Goal: Information Seeking & Learning: Learn about a topic

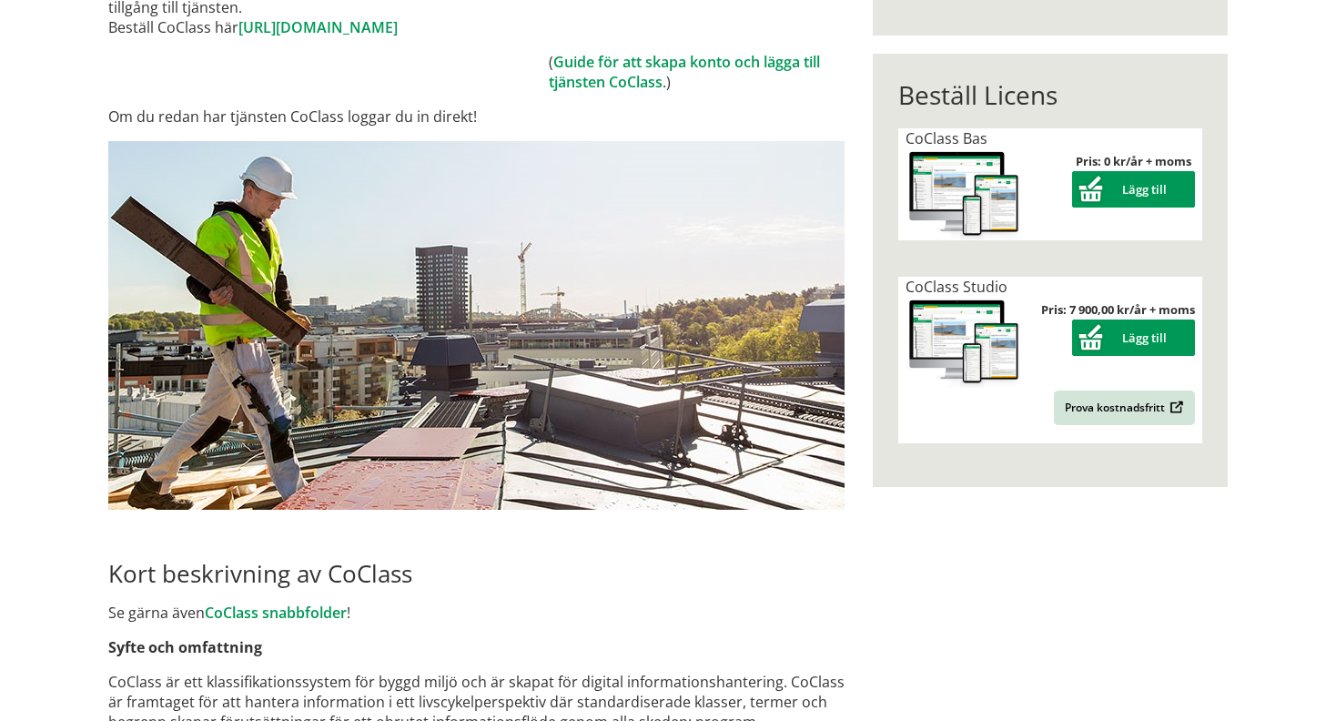
scroll to position [182, 0]
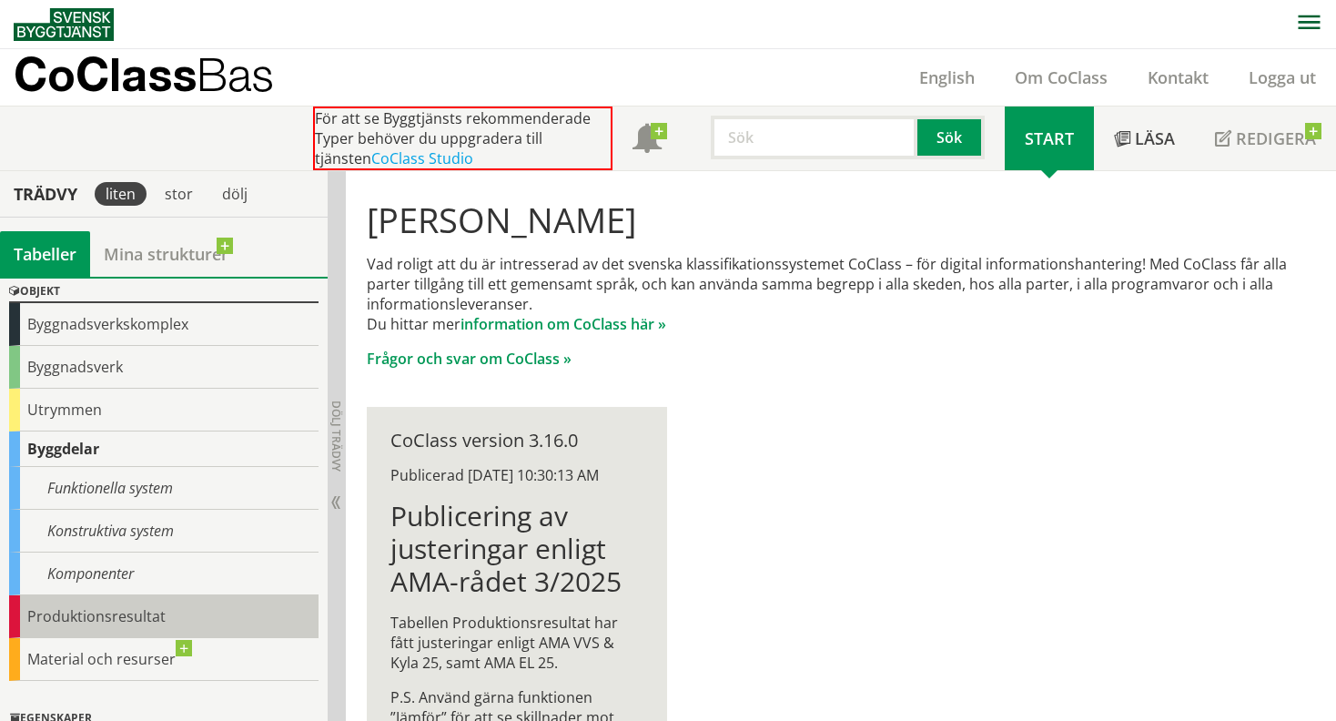
scroll to position [91, 0]
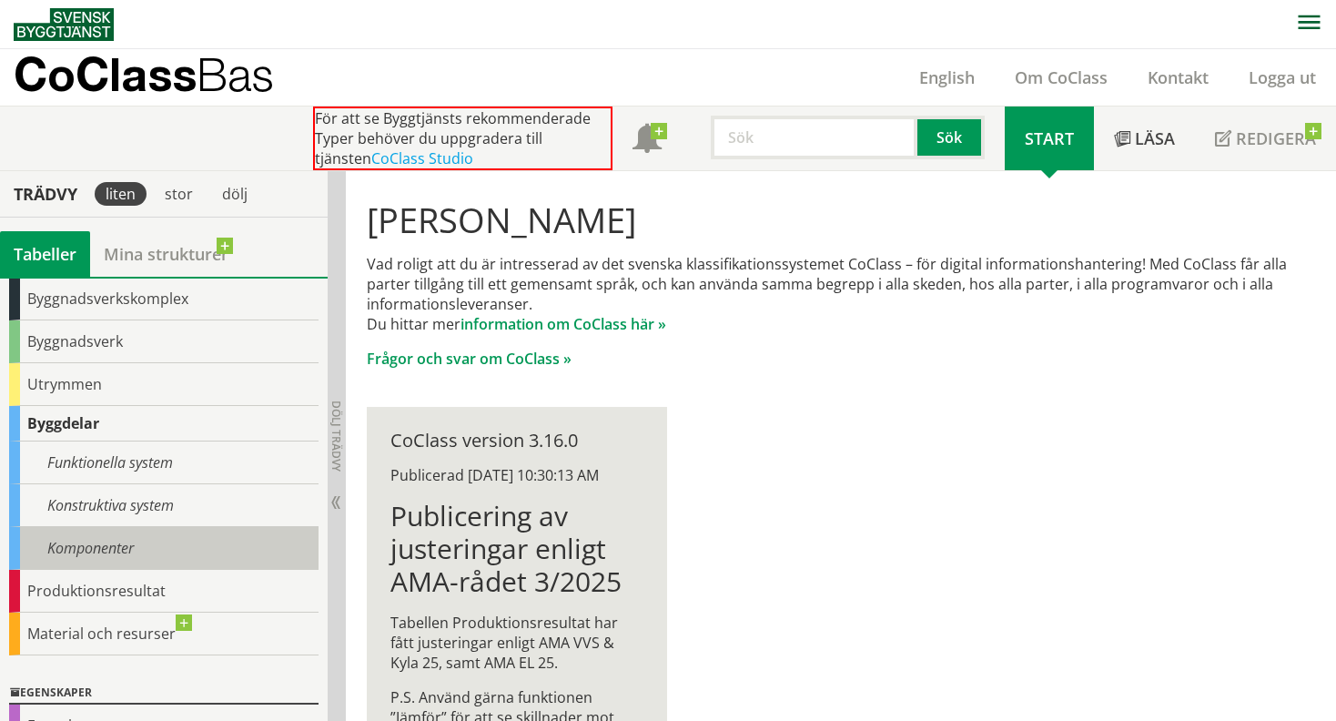
click at [167, 540] on div "Komponenter" at bounding box center [164, 548] width 310 height 43
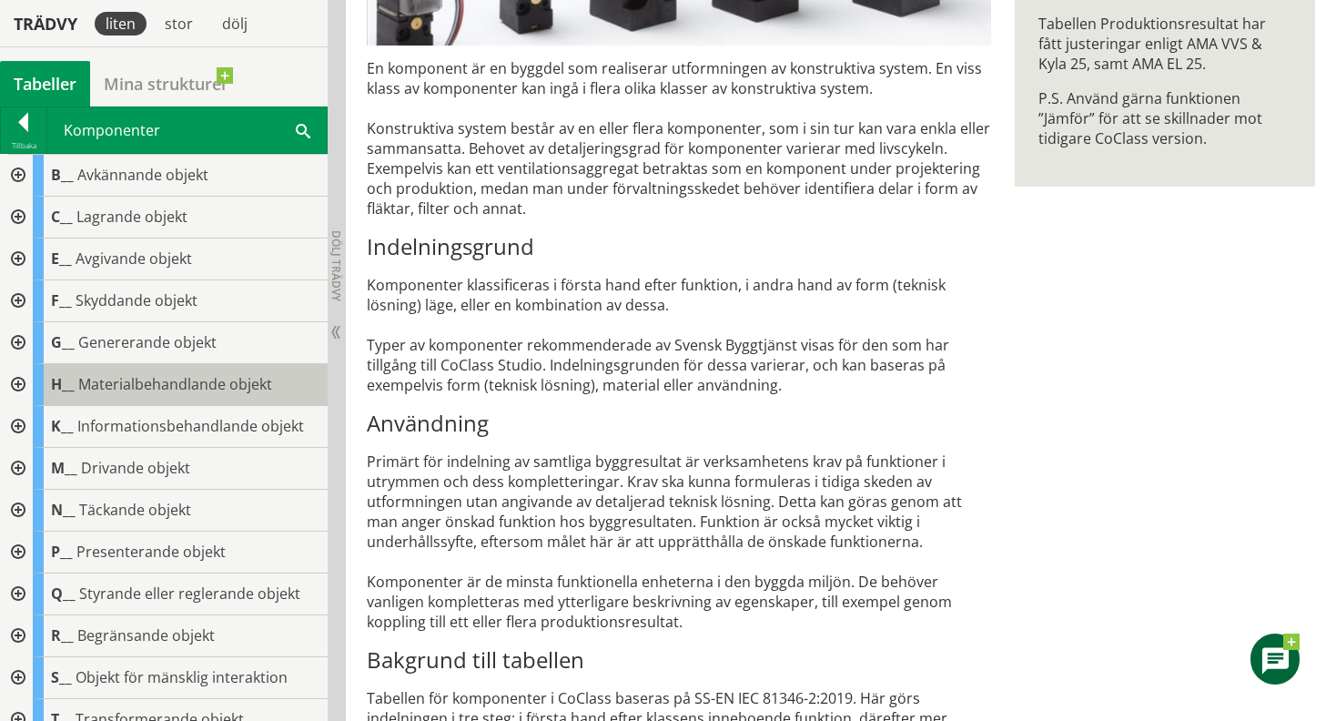
click at [117, 386] on span "Materialbehandlande objekt" at bounding box center [175, 384] width 194 height 20
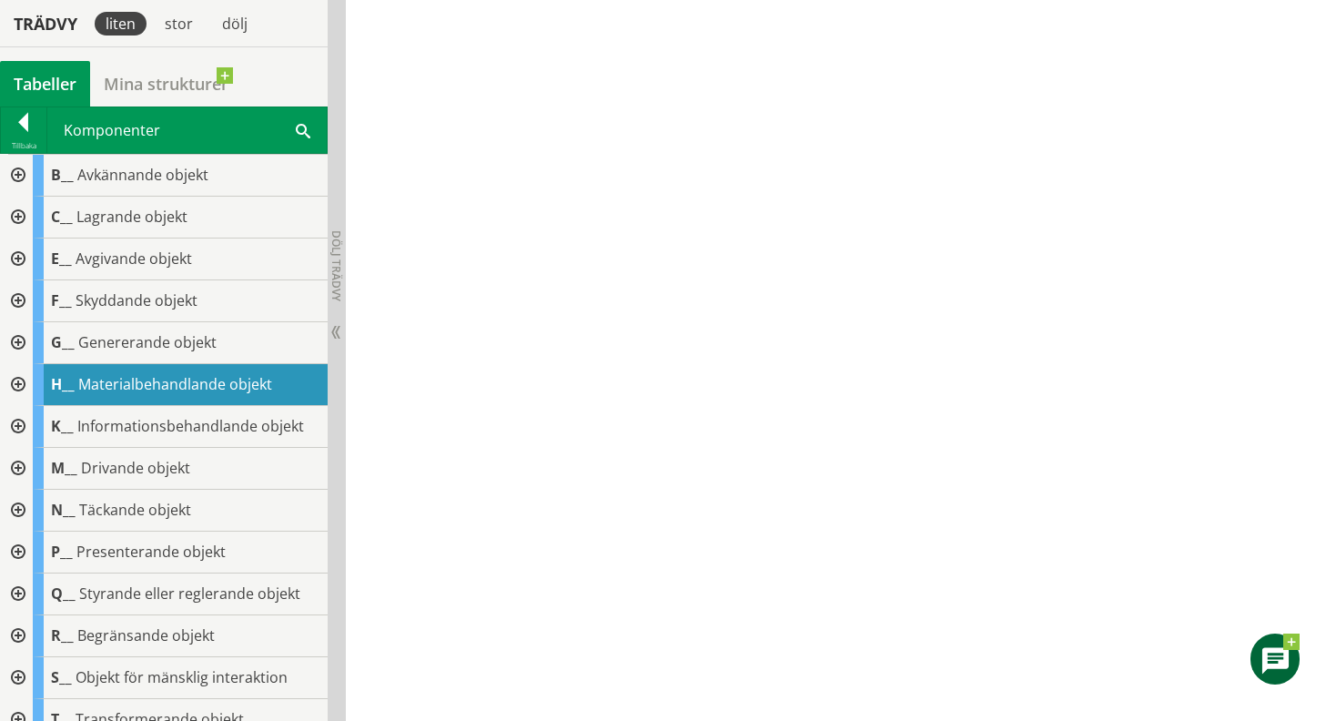
click at [15, 381] on div at bounding box center [16, 385] width 33 height 42
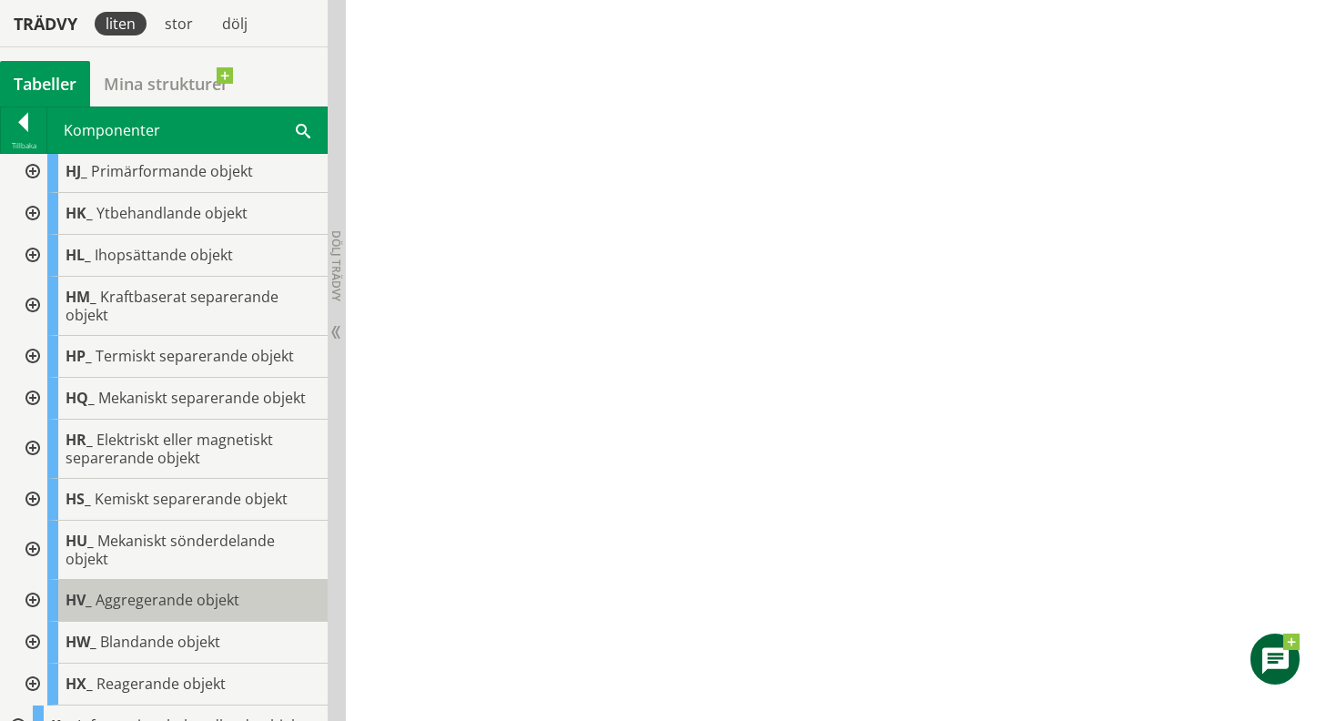
scroll to position [364, 0]
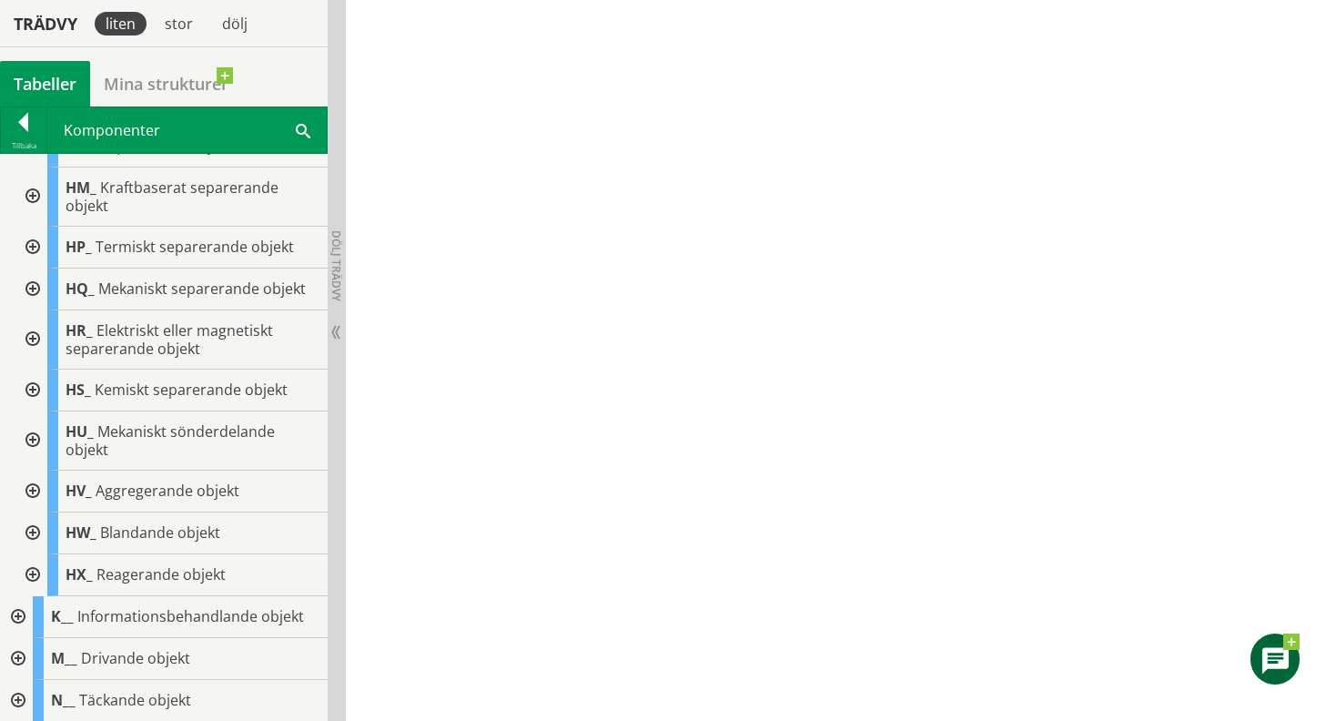
click at [37, 573] on div at bounding box center [31, 575] width 33 height 42
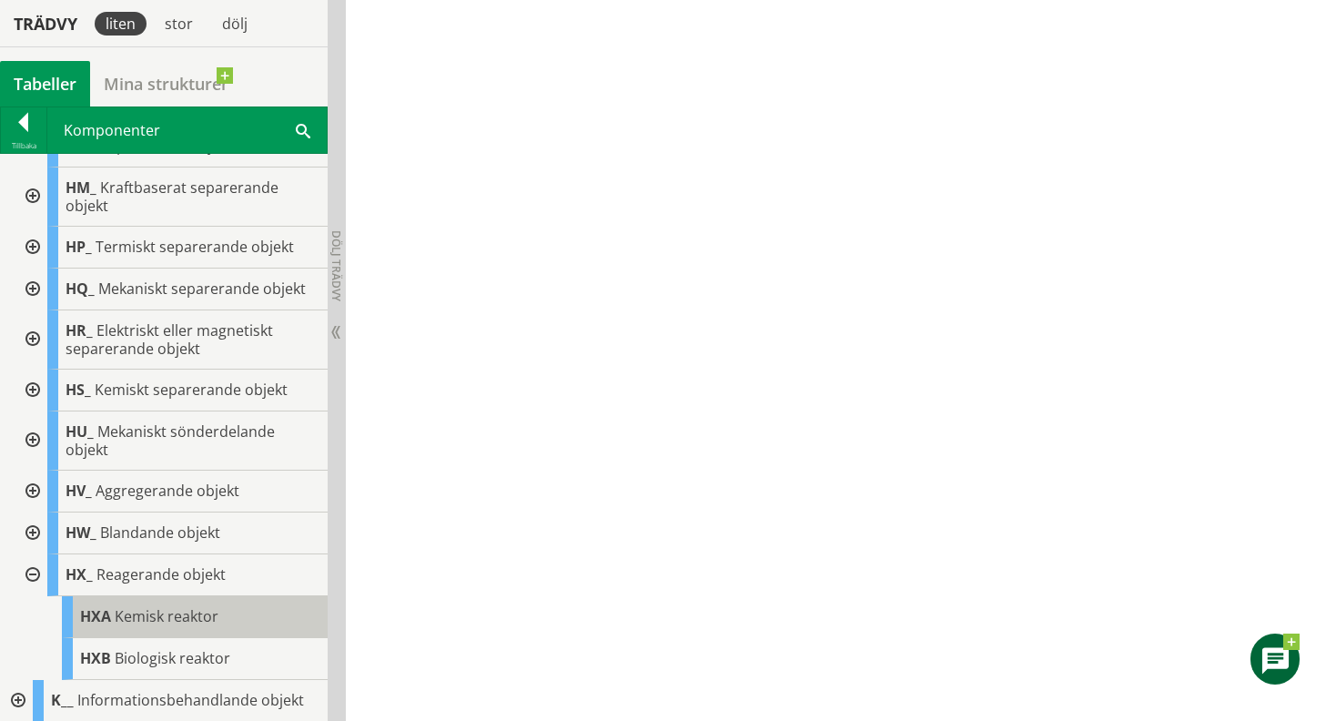
click at [137, 616] on span "Kemisk reaktor" at bounding box center [167, 616] width 104 height 20
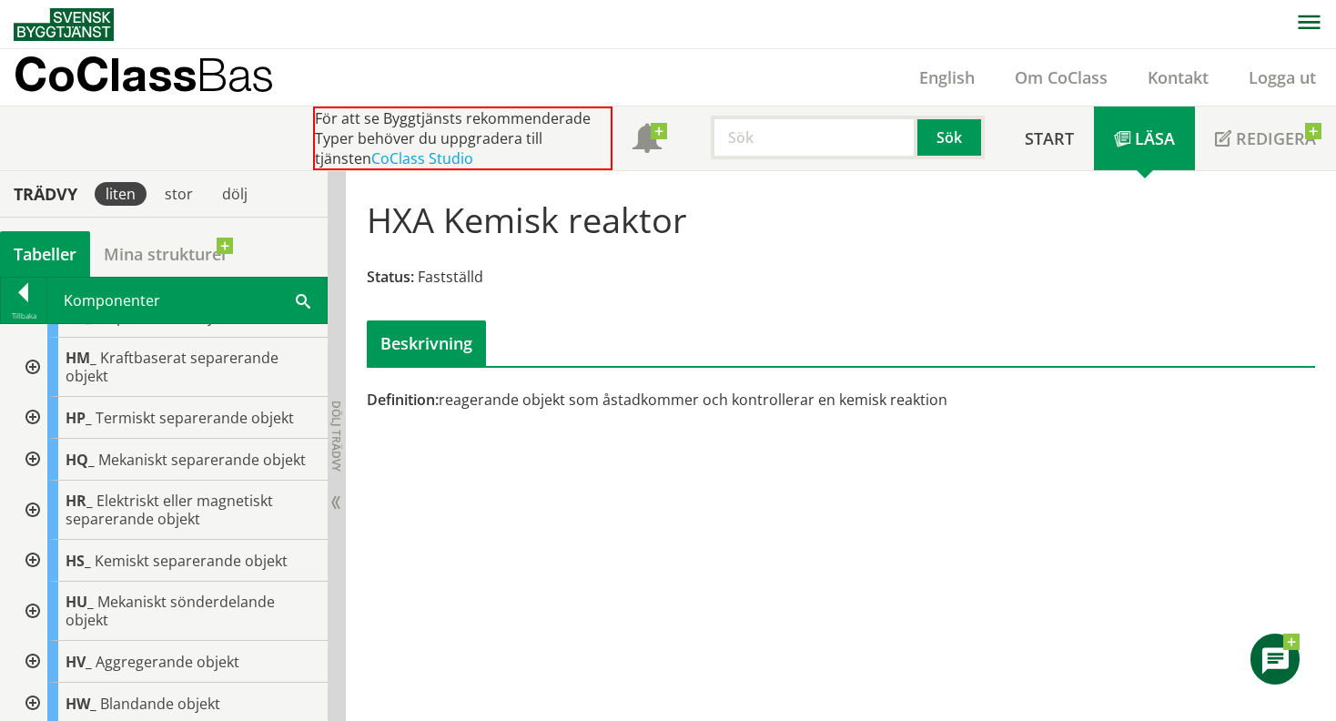
click at [95, 18] on img at bounding box center [64, 24] width 100 height 33
